Goal: Information Seeking & Learning: Find specific fact

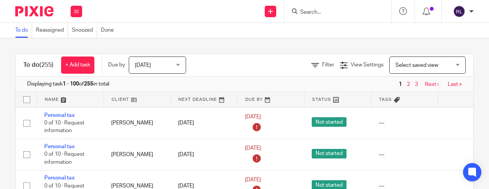
click at [328, 15] on input "Search" at bounding box center [334, 12] width 69 height 7
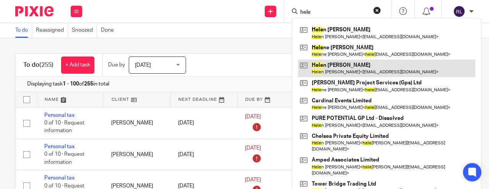
type input "hele"
click at [326, 66] on link at bounding box center [386, 69] width 177 height 18
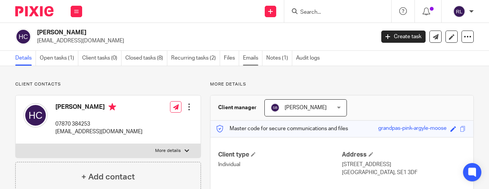
click at [256, 60] on link "Emails" at bounding box center [252, 58] width 19 height 15
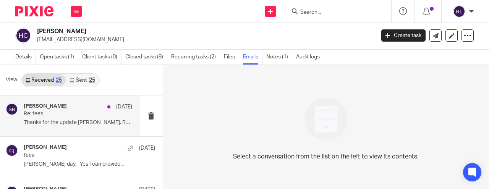
scroll to position [1, 0]
click at [35, 108] on h4 "[PERSON_NAME]" at bounding box center [45, 106] width 43 height 6
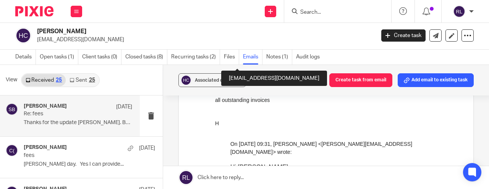
scroll to position [325, 0]
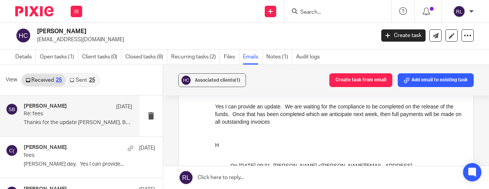
click at [82, 79] on link "Sent 25" at bounding box center [82, 80] width 33 height 12
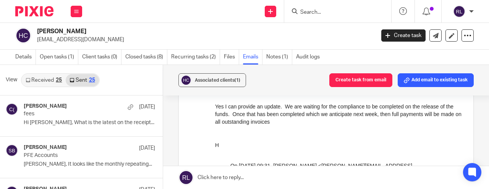
click at [321, 13] on input "Search" at bounding box center [334, 12] width 69 height 7
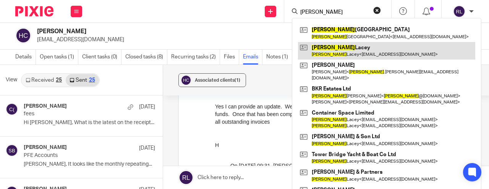
type input "nick"
click at [332, 49] on link at bounding box center [386, 51] width 177 height 18
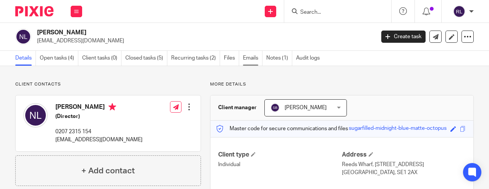
click at [248, 58] on link "Emails" at bounding box center [252, 58] width 19 height 15
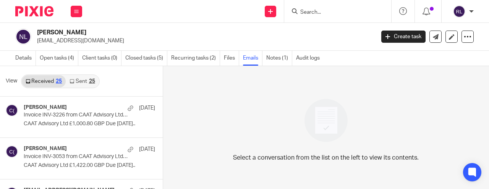
click at [76, 79] on link "Sent 25" at bounding box center [82, 81] width 33 height 12
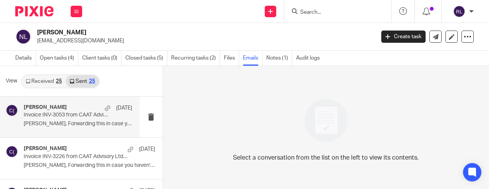
scroll to position [1, 0]
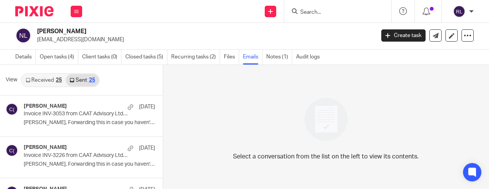
click at [78, 81] on link "Sent 25" at bounding box center [82, 80] width 33 height 12
click at [328, 13] on input "Search" at bounding box center [334, 12] width 69 height 7
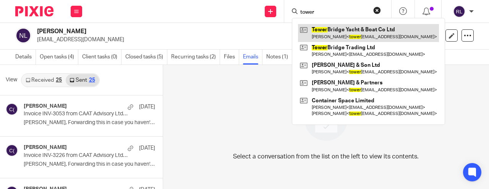
type input "tower"
click at [331, 26] on link at bounding box center [368, 33] width 141 height 18
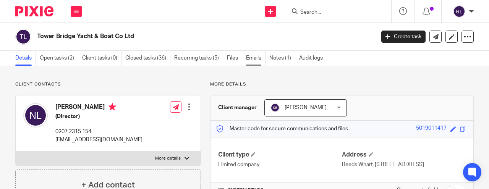
click at [262, 55] on link "Emails" at bounding box center [255, 58] width 19 height 15
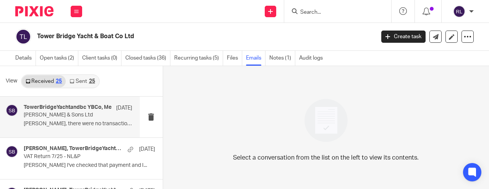
click at [90, 117] on p "Charles Hay & Sons Ltd" at bounding box center [67, 115] width 87 height 6
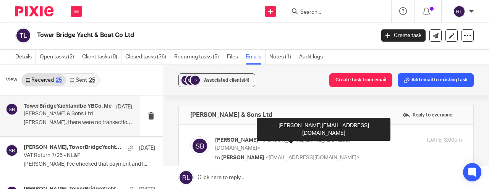
click at [295, 141] on span "<steve@caatadvisory.co.uk>" at bounding box center [282, 144] width 135 height 13
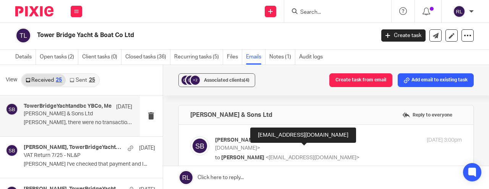
click at [286, 155] on span "<towerbridgeyachtandbc@googlemail.com>" at bounding box center [313, 157] width 94 height 5
checkbox input "false"
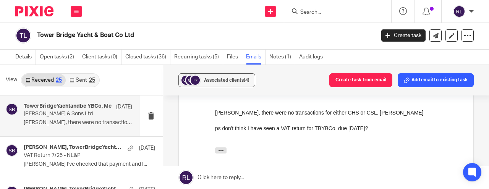
scroll to position [141, 0]
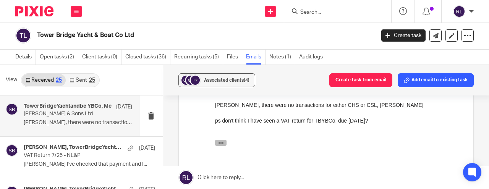
click at [220, 141] on icon "button" at bounding box center [221, 143] width 6 height 6
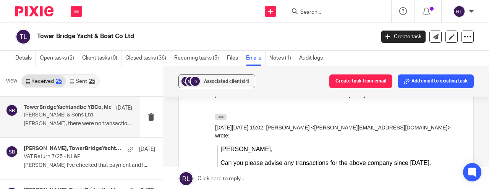
scroll to position [138, 0]
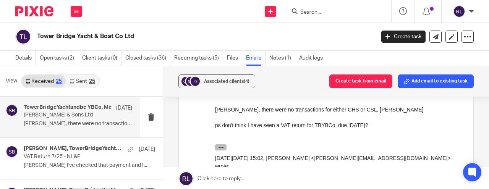
click at [220, 146] on icon "button" at bounding box center [221, 147] width 6 height 6
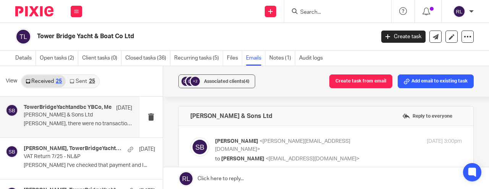
scroll to position [0, 0]
click at [79, 82] on link "Sent 25" at bounding box center [82, 81] width 33 height 12
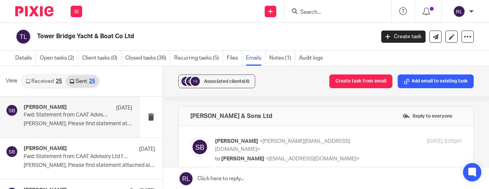
scroll to position [1, 0]
